Goal: Communication & Community: Participate in discussion

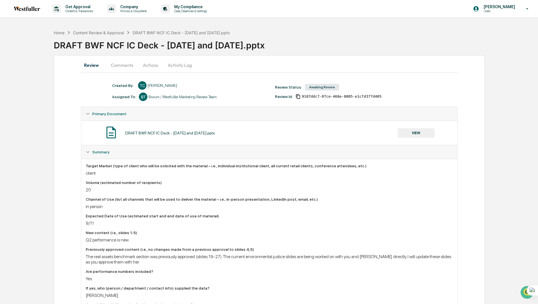
click at [125, 66] on button "Comments" at bounding box center [121, 65] width 31 height 14
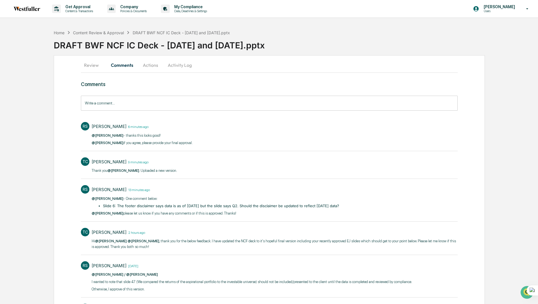
click at [152, 64] on button "Actions" at bounding box center [150, 65] width 25 height 14
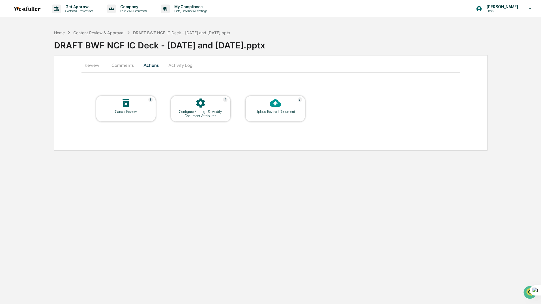
click at [152, 64] on button "Actions" at bounding box center [150, 65] width 25 height 14
click at [126, 65] on button "Comments" at bounding box center [122, 65] width 31 height 14
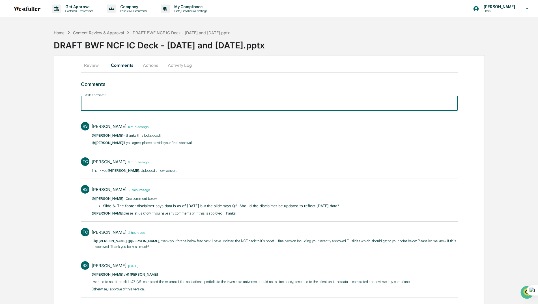
click at [123, 104] on input "Write a comment..." at bounding box center [269, 103] width 376 height 15
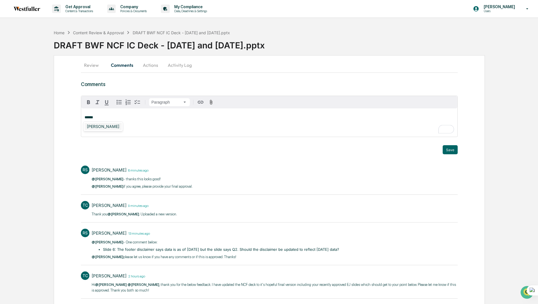
click at [101, 126] on div "[PERSON_NAME]" at bounding box center [103, 126] width 37 height 7
click at [101, 129] on div "[PERSON_NAME]" at bounding box center [103, 126] width 37 height 7
click at [448, 151] on button "Save" at bounding box center [450, 149] width 15 height 9
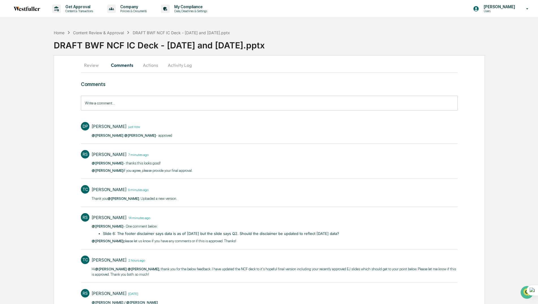
click at [150, 67] on button "Actions" at bounding box center [150, 65] width 25 height 14
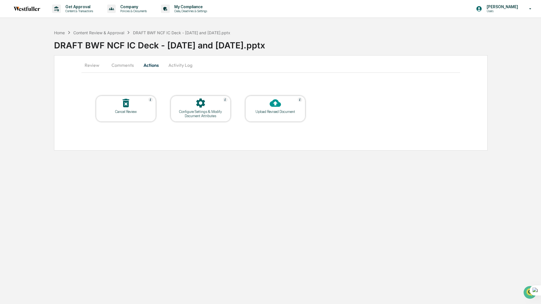
click at [91, 68] on button "Review" at bounding box center [93, 65] width 25 height 14
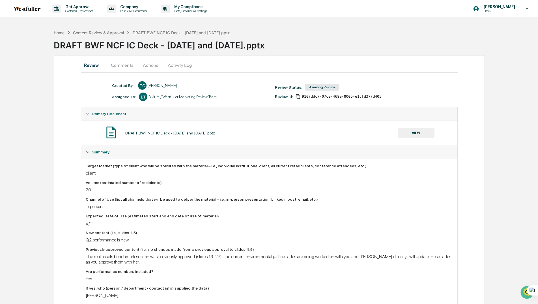
click at [144, 67] on button "Actions" at bounding box center [150, 65] width 25 height 14
click at [150, 67] on button "Actions" at bounding box center [150, 65] width 25 height 14
